Goal: Go to known website: Access a specific website the user already knows

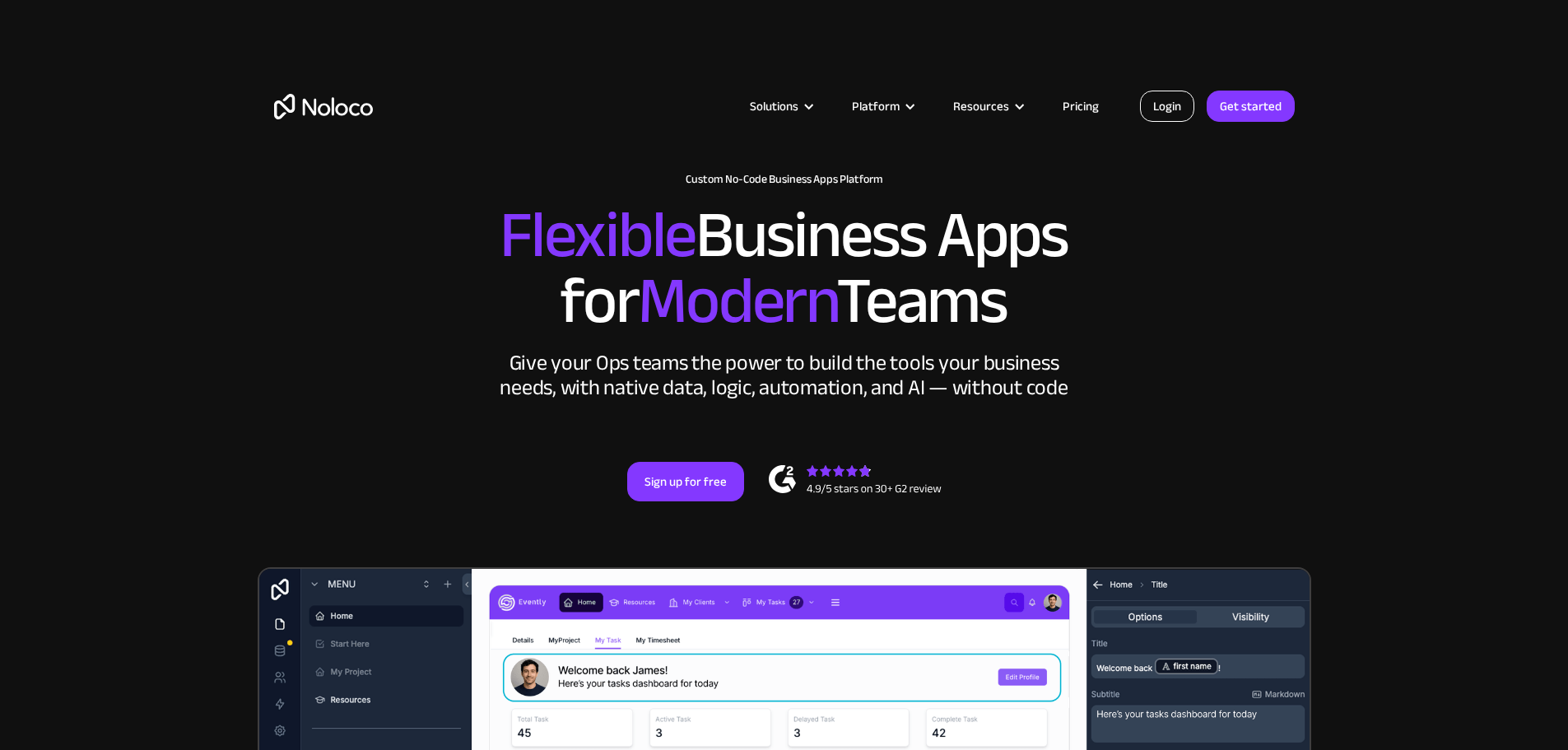
click at [1166, 106] on link "Login" at bounding box center [1166, 106] width 54 height 31
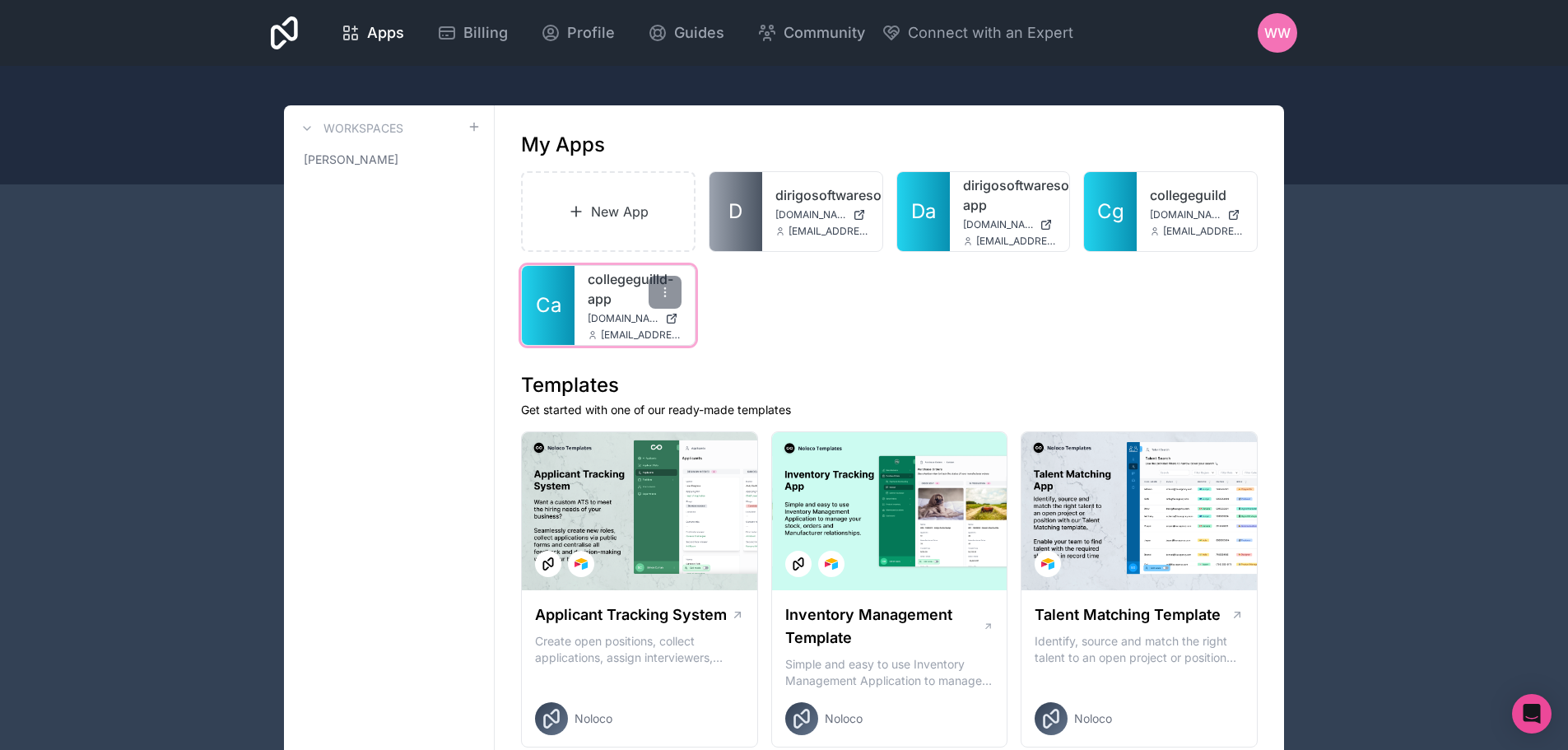
click at [618, 300] on link "collegeguilld-app" at bounding box center [634, 289] width 94 height 39
